Goal: Information Seeking & Learning: Learn about a topic

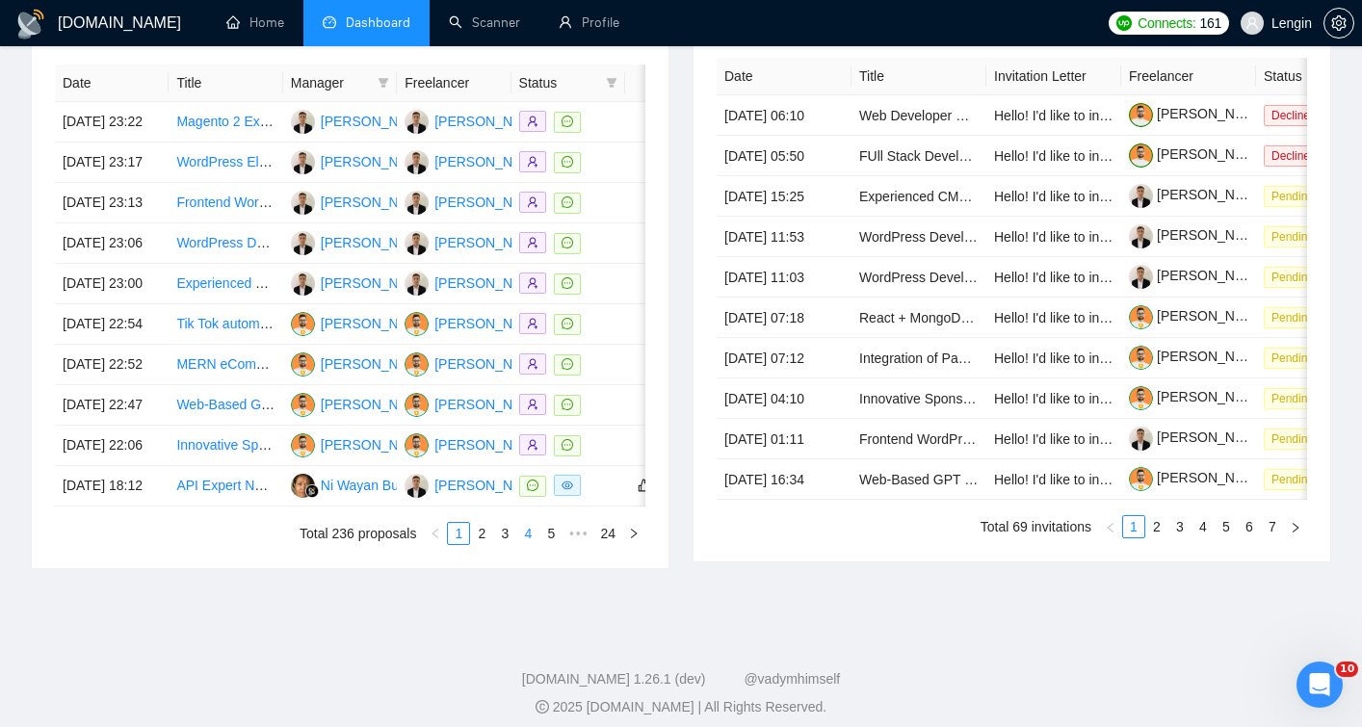
scroll to position [908, 0]
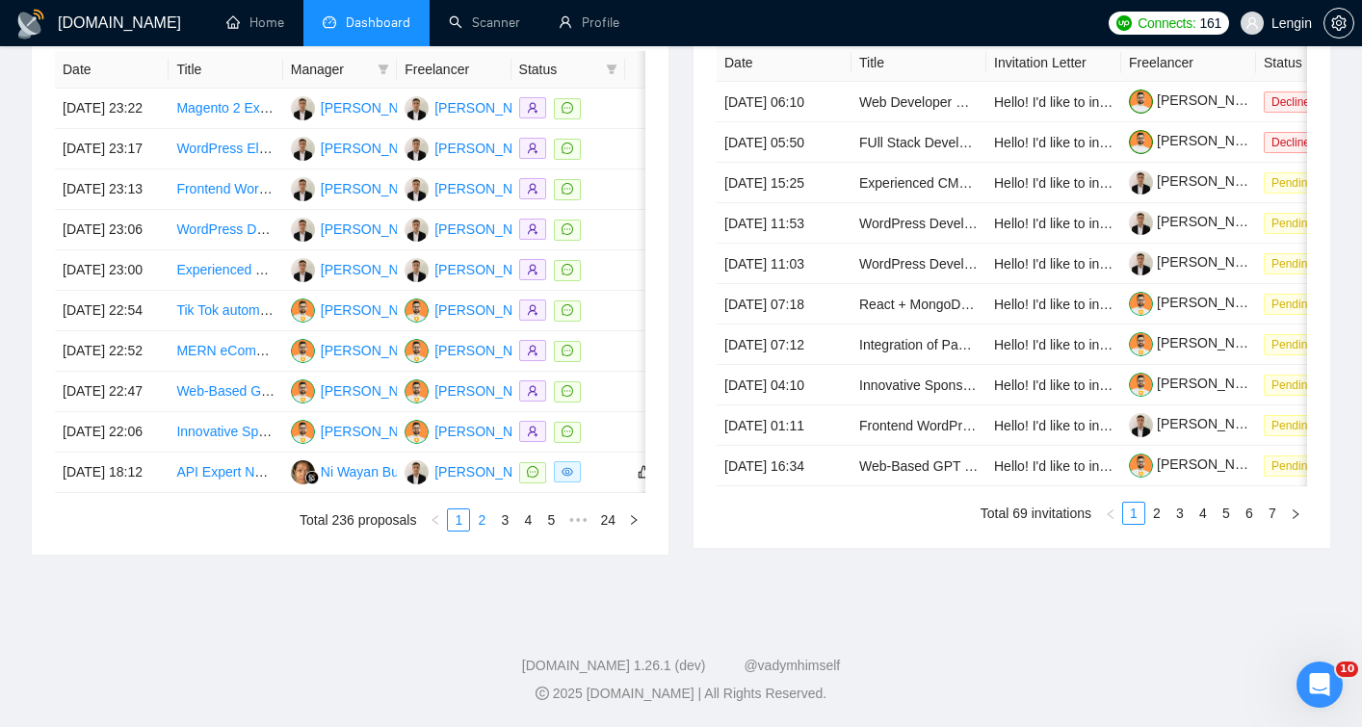
click at [480, 531] on link "2" at bounding box center [481, 519] width 21 height 21
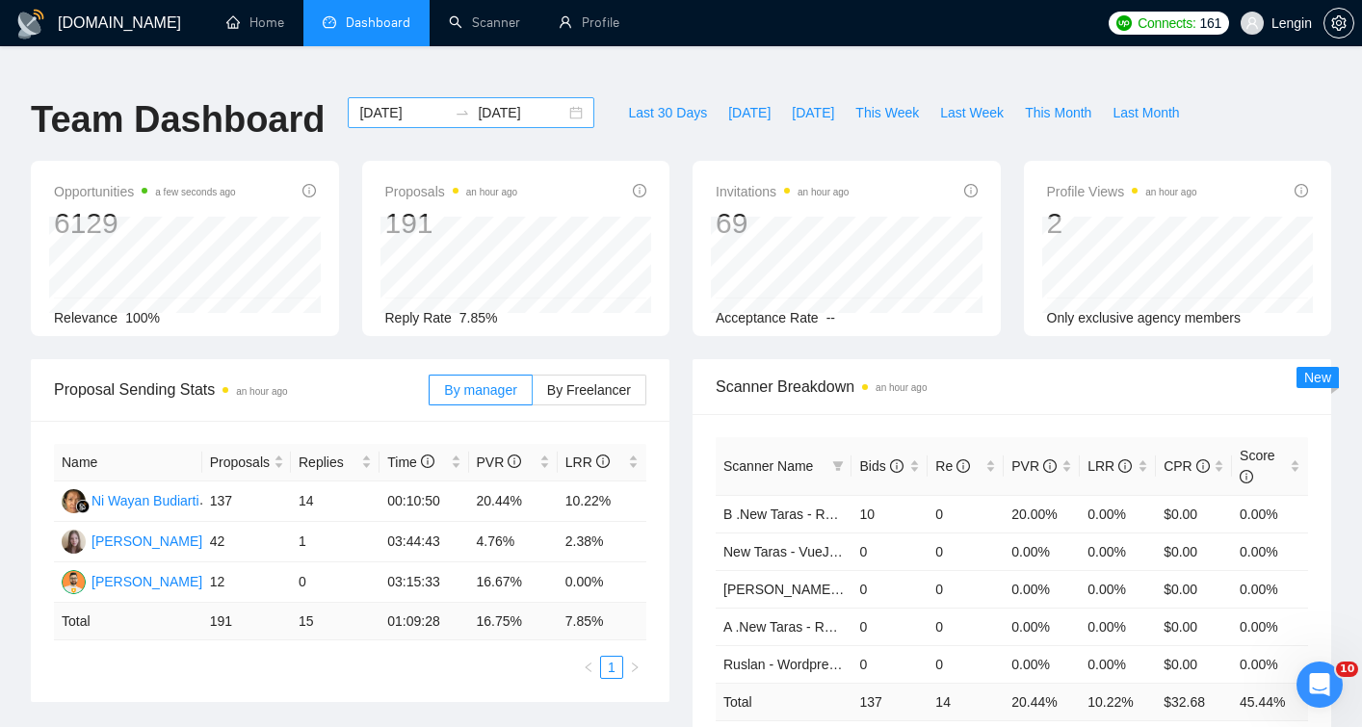
click at [398, 102] on input "[DATE]" at bounding box center [403, 112] width 88 height 21
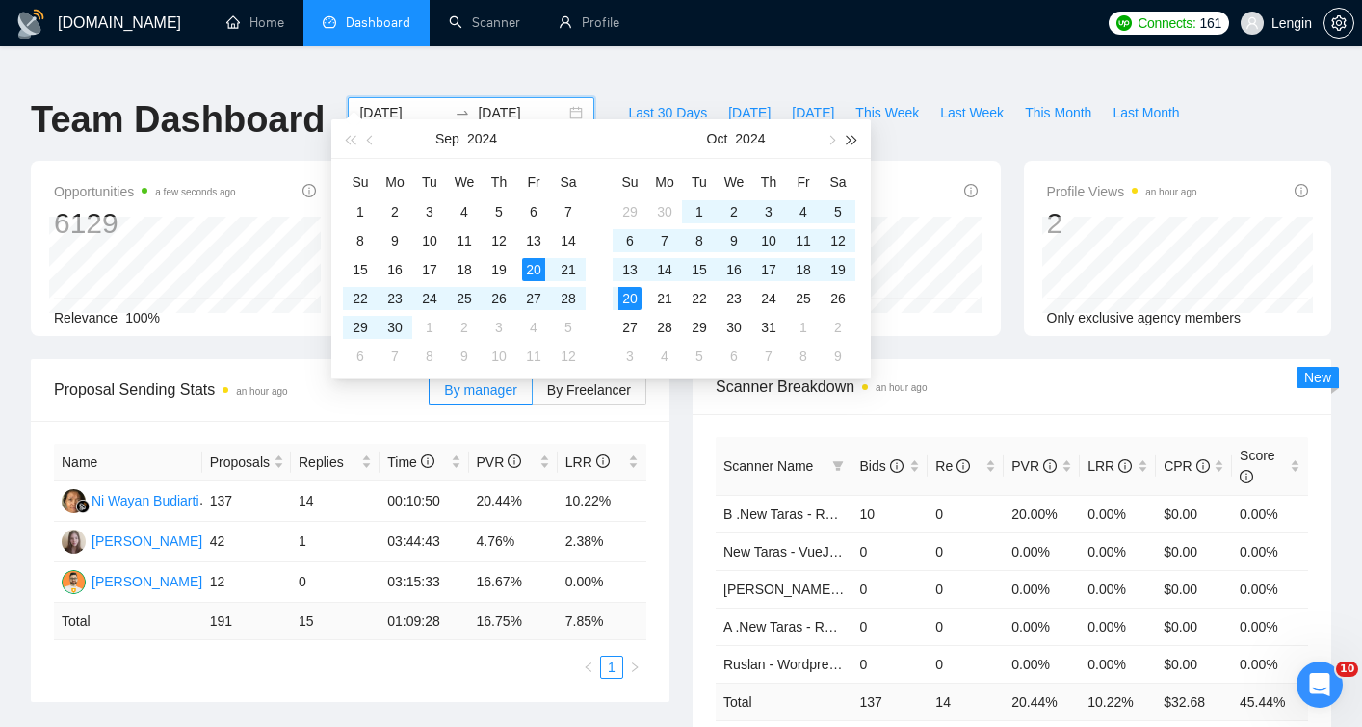
click at [848, 140] on span "button" at bounding box center [852, 140] width 10 height 10
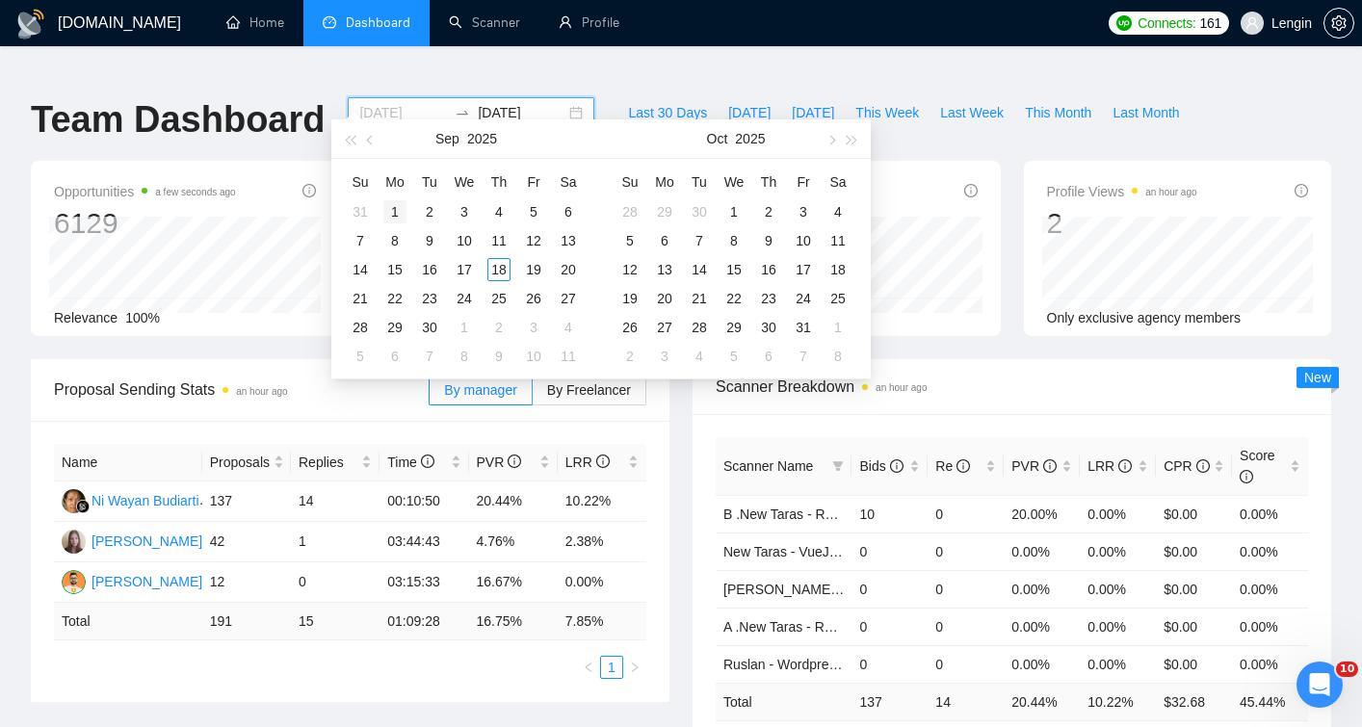
type input "[DATE]"
click at [390, 212] on div "1" at bounding box center [394, 211] width 23 height 23
click at [857, 135] on button "button" at bounding box center [852, 138] width 21 height 39
type input "[DATE]"
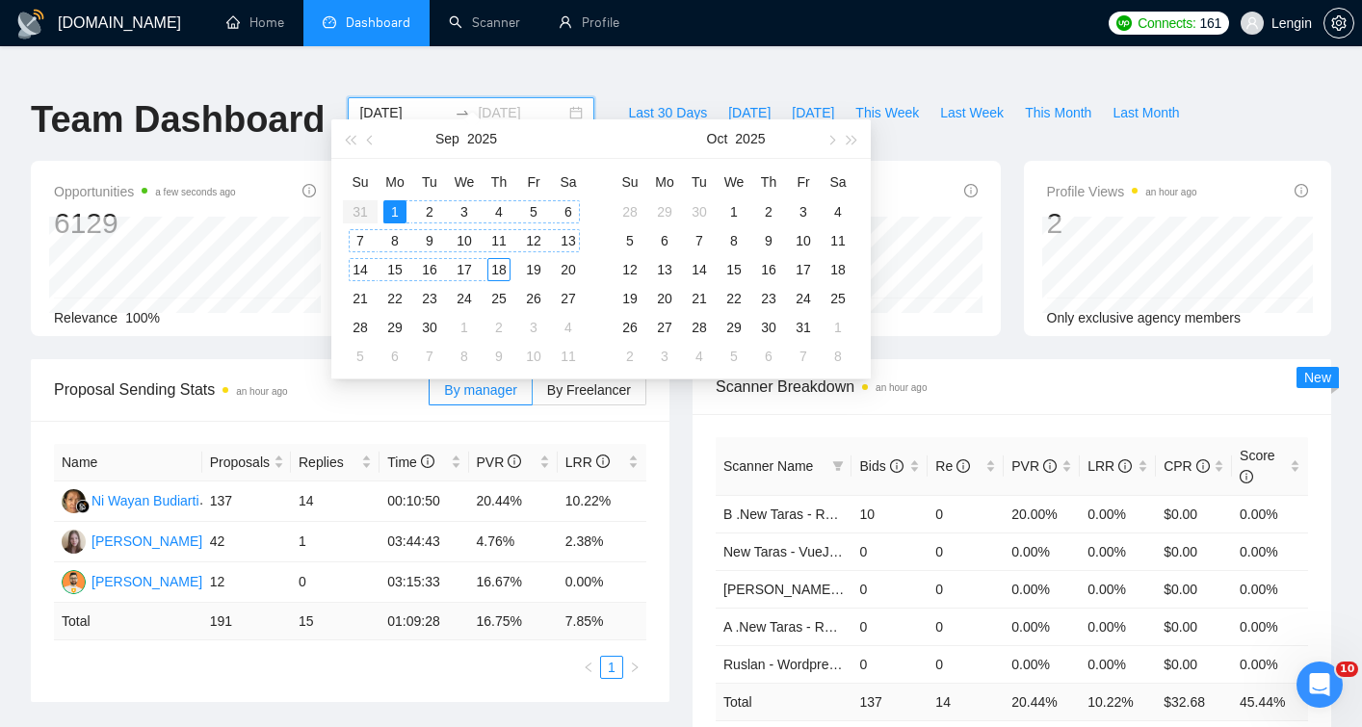
click at [497, 273] on div "18" at bounding box center [498, 269] width 23 height 23
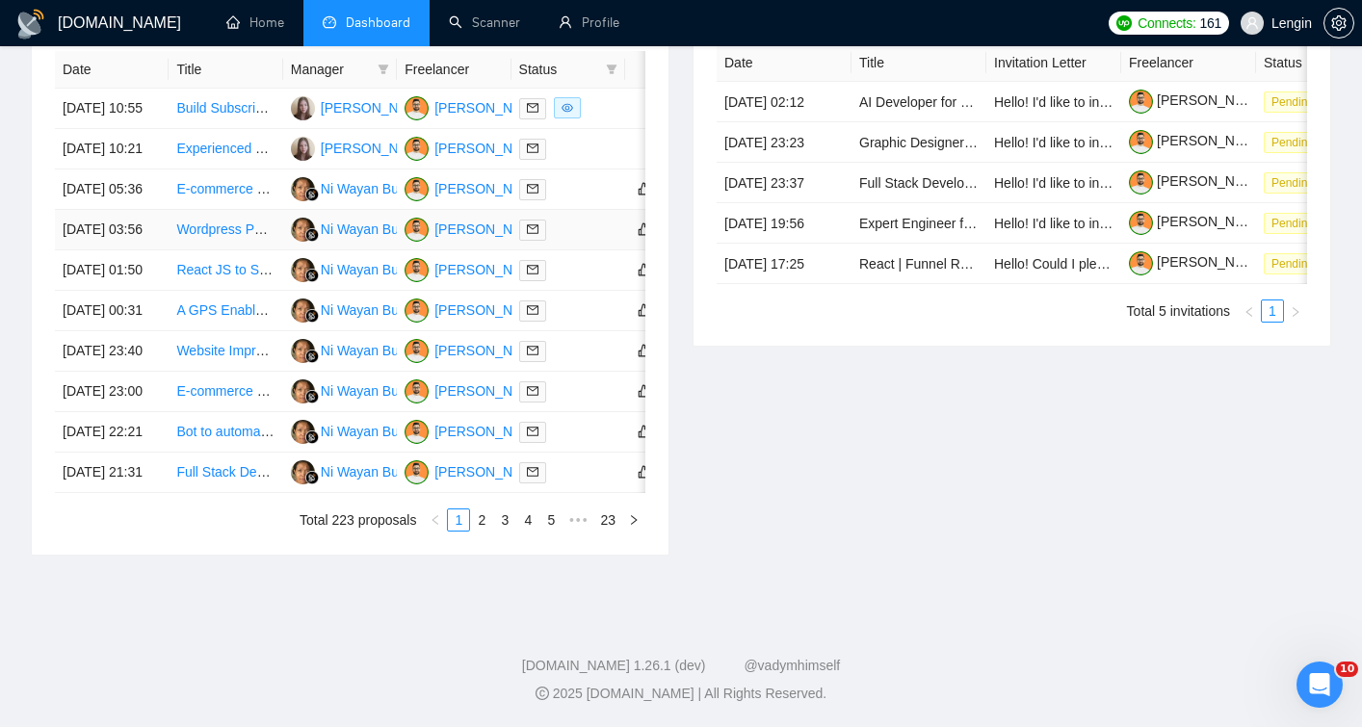
scroll to position [928, 0]
click at [484, 531] on link "2" at bounding box center [481, 519] width 21 height 21
click at [504, 531] on link "3" at bounding box center [504, 519] width 21 height 21
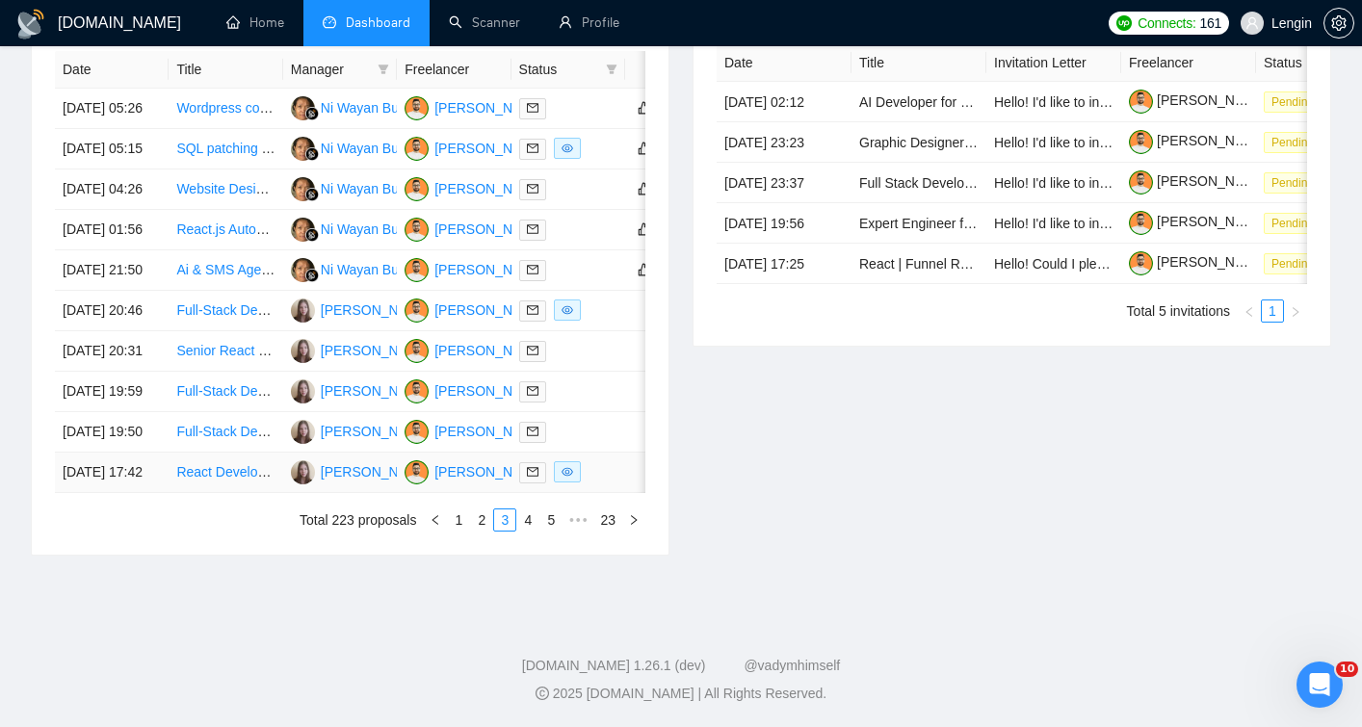
scroll to position [861, 0]
click at [525, 531] on link "4" at bounding box center [527, 519] width 21 height 21
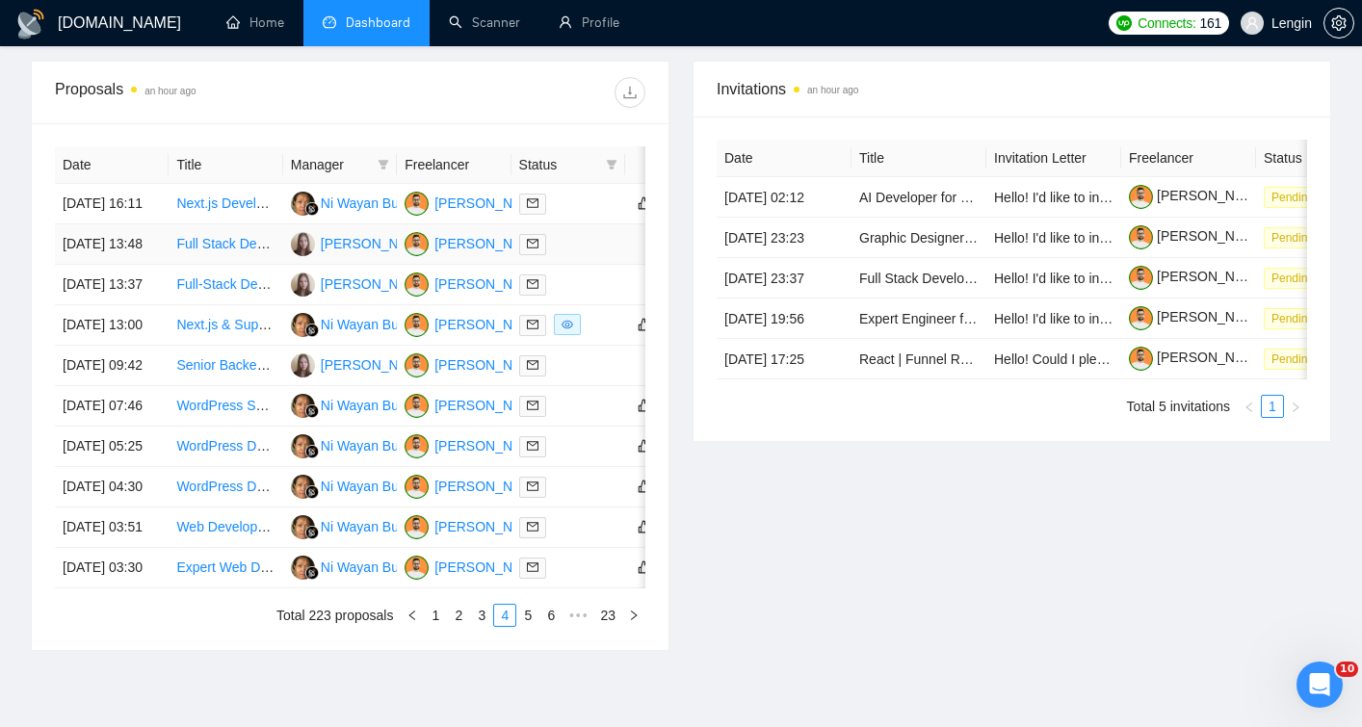
scroll to position [1003, 0]
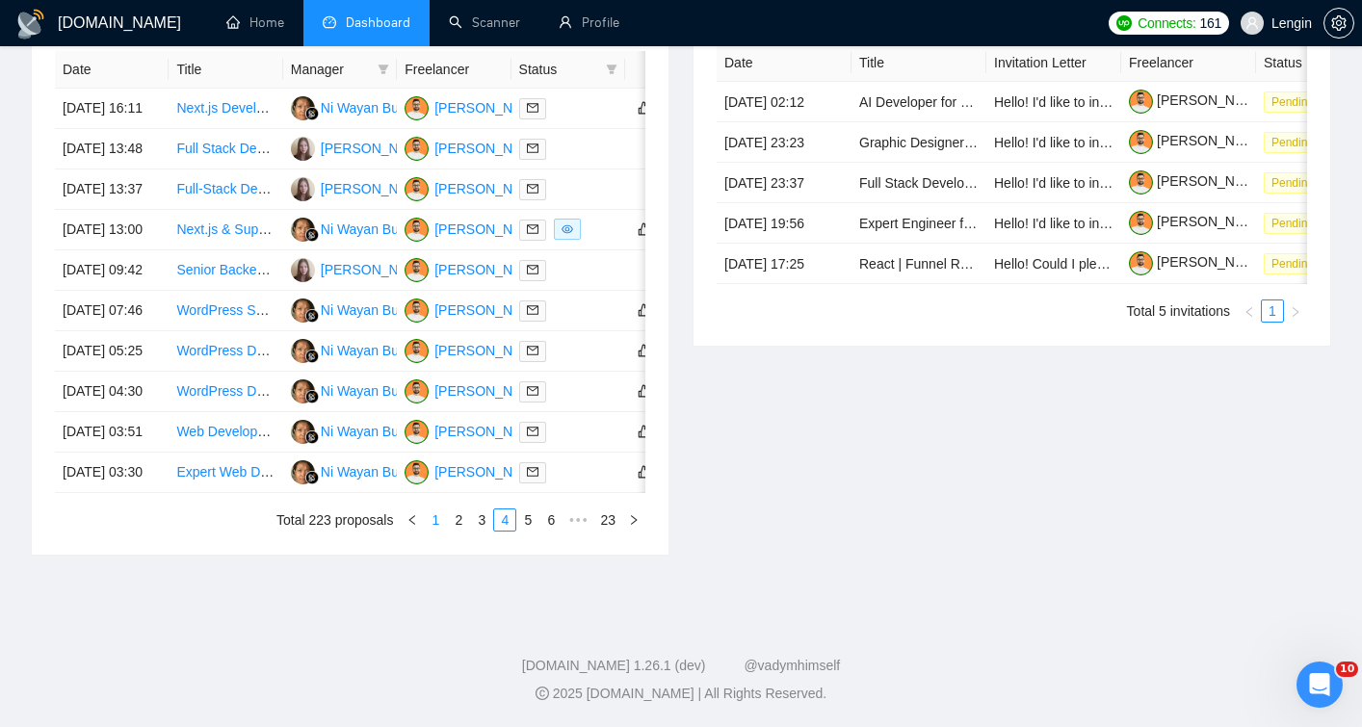
click at [430, 522] on link "1" at bounding box center [435, 519] width 21 height 21
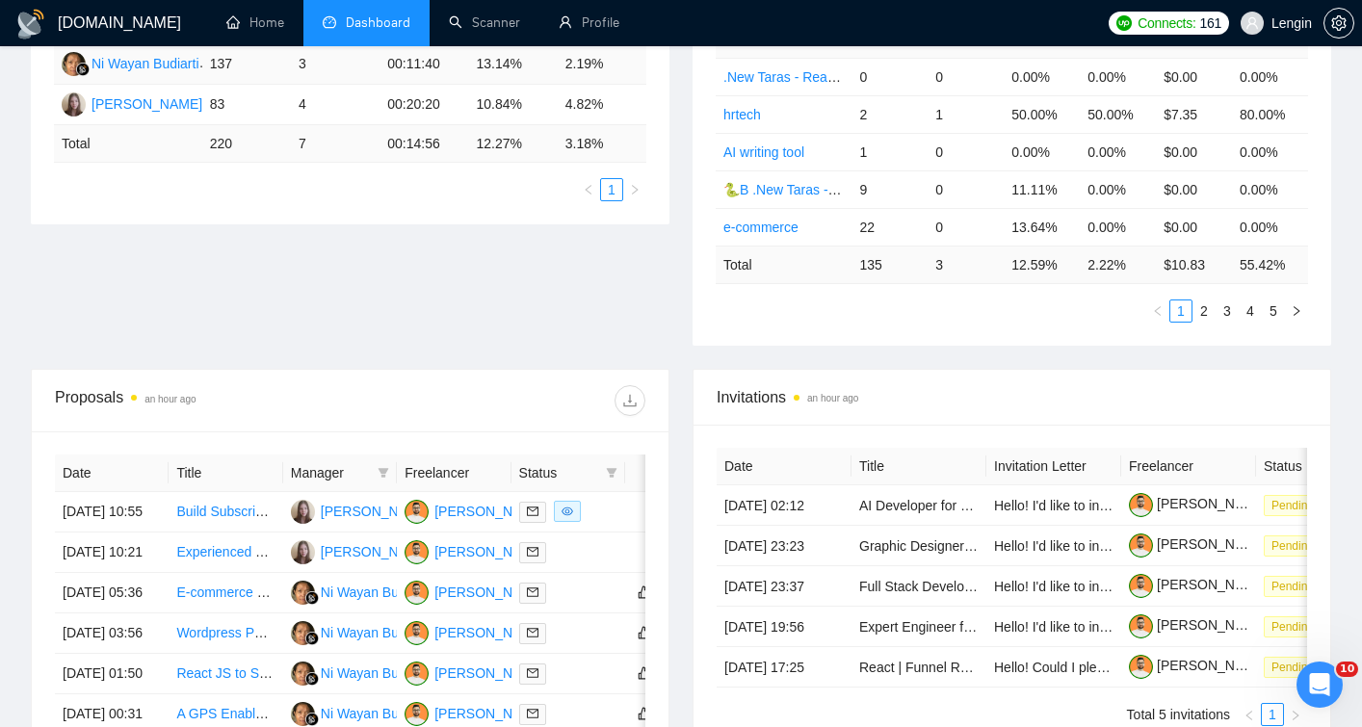
scroll to position [441, 0]
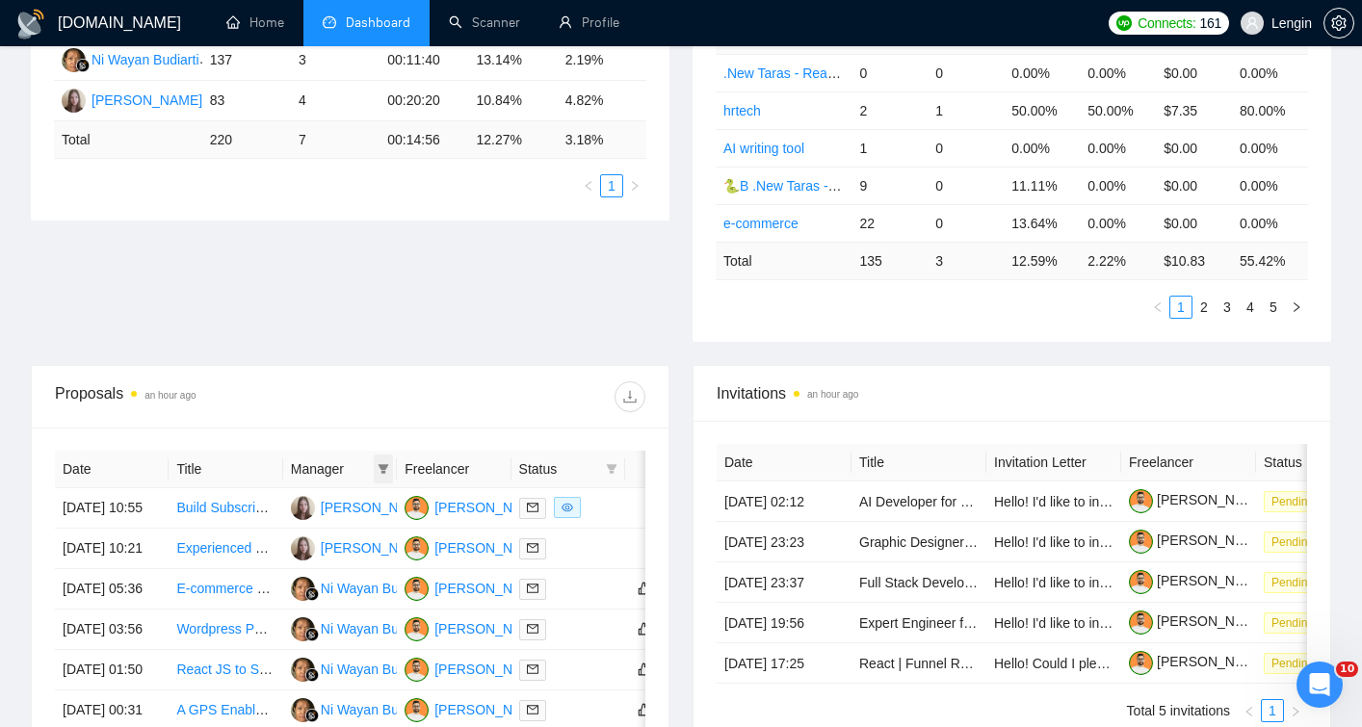
click at [383, 463] on icon "filter" at bounding box center [383, 469] width 12 height 12
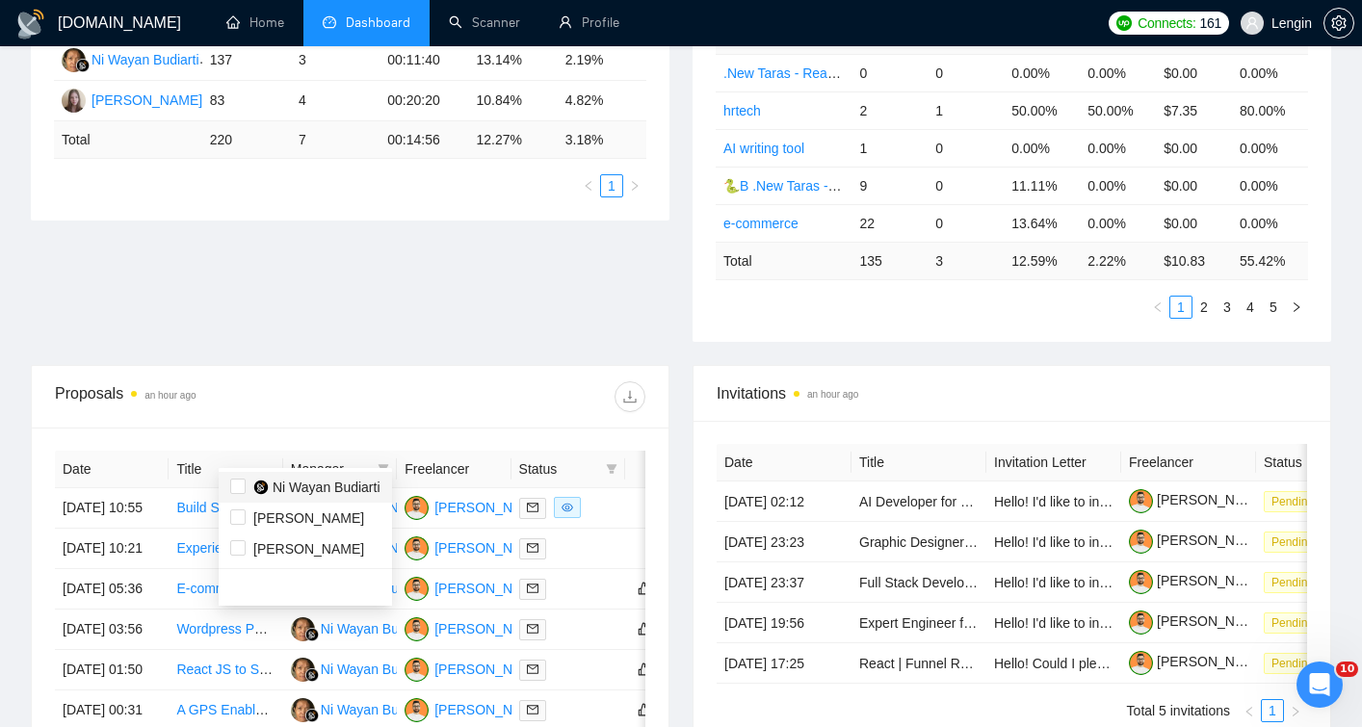
click at [306, 490] on span "Ni Wayan Budiarti" at bounding box center [327, 487] width 108 height 15
checkbox input "true"
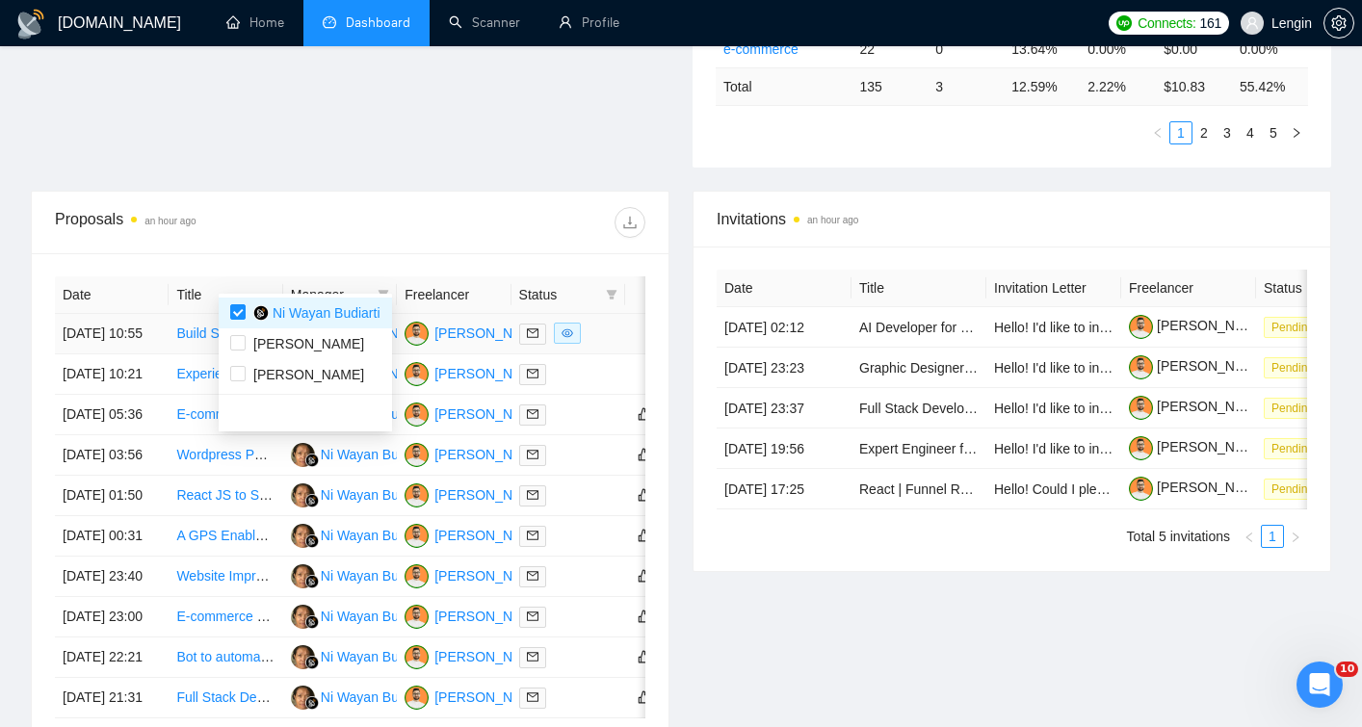
scroll to position [655, 0]
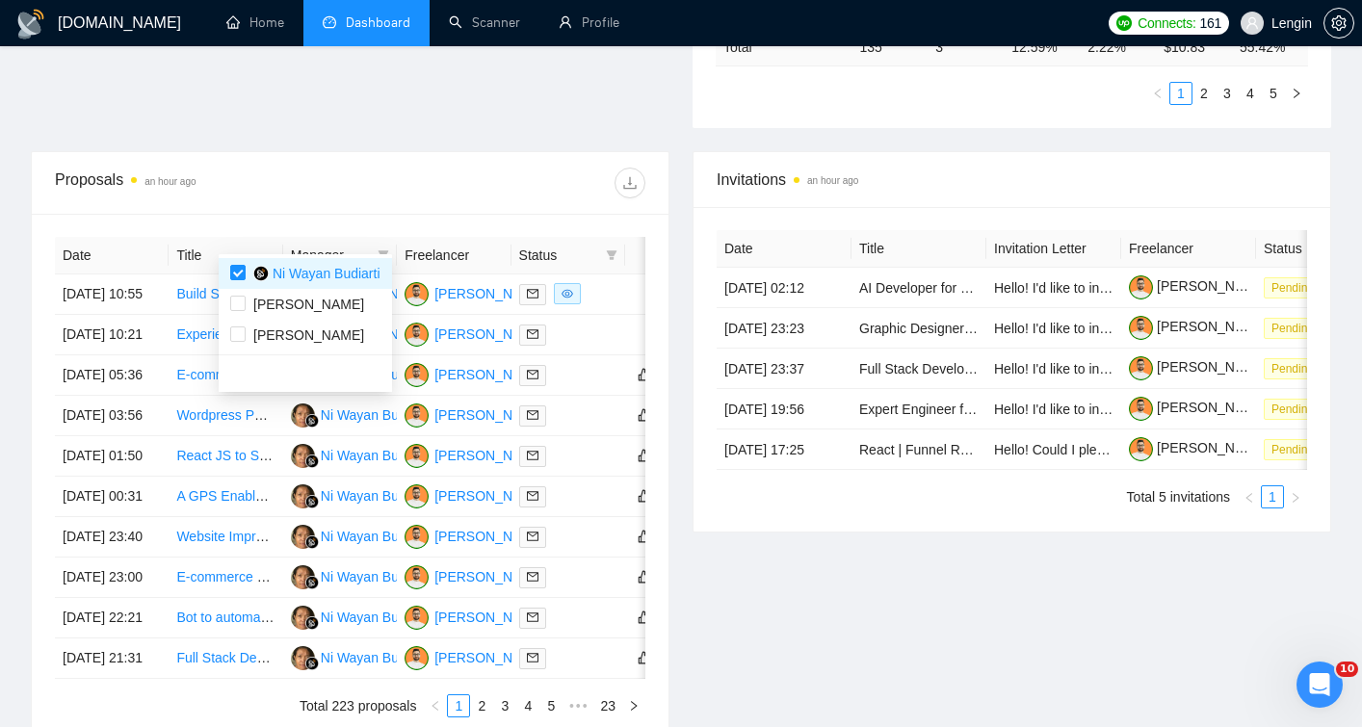
click at [367, 168] on div at bounding box center [499, 183] width 296 height 31
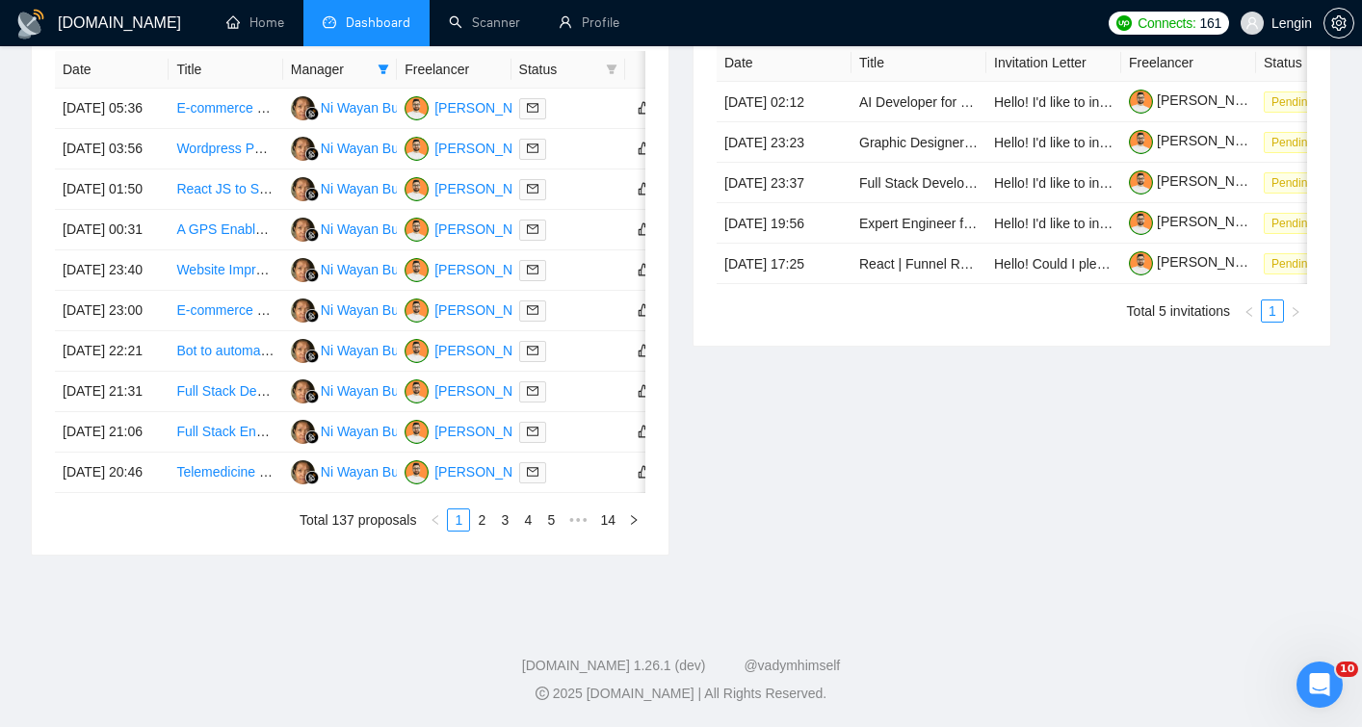
scroll to position [862, 0]
click at [482, 531] on link "2" at bounding box center [481, 519] width 21 height 21
click at [504, 531] on link "3" at bounding box center [504, 519] width 21 height 21
click at [207, 480] on link "Senior Full-Stack Developer / Technical Co-Founder for Voice AI Startup (MVP to…" at bounding box center [453, 471] width 555 height 15
